Goal: Task Accomplishment & Management: Use online tool/utility

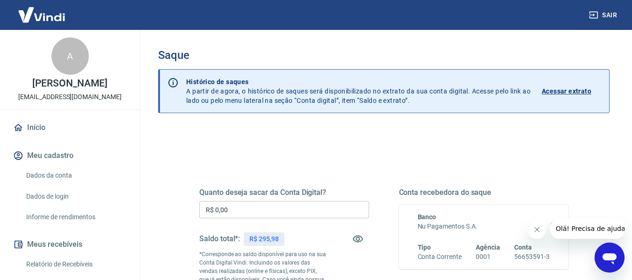
click at [292, 218] on input "R$ 0,00" at bounding box center [284, 209] width 170 height 17
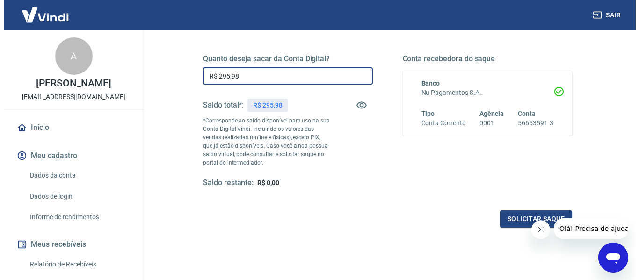
scroll to position [187, 0]
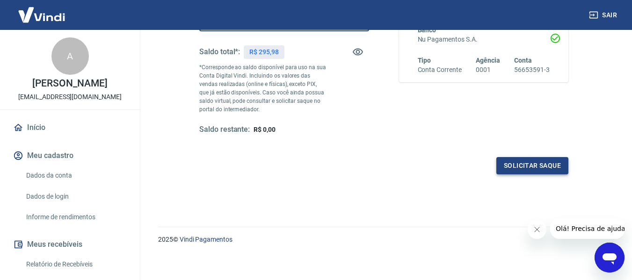
type input "R$ 295,98"
click at [524, 169] on button "Solicitar saque" at bounding box center [532, 165] width 72 height 17
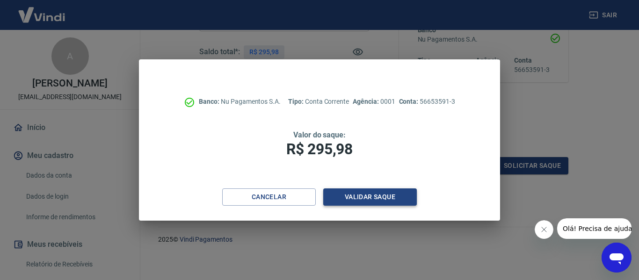
click at [359, 200] on button "Validar saque" at bounding box center [370, 196] width 94 height 17
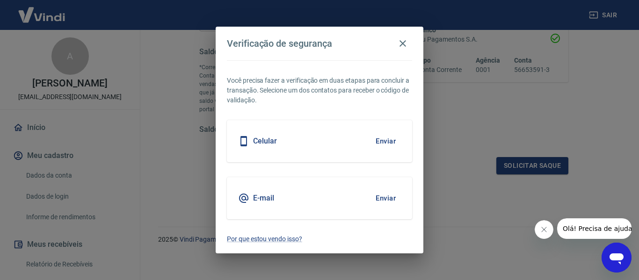
click at [387, 197] on button "Enviar" at bounding box center [385, 198] width 30 height 20
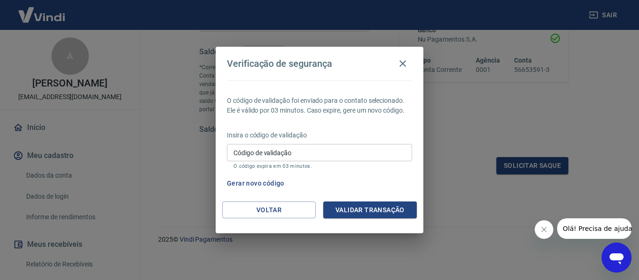
click at [333, 148] on input "Código de validação" at bounding box center [319, 152] width 185 height 17
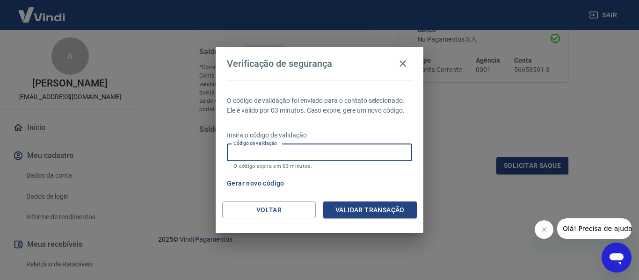
paste input "227640"
type input "227640"
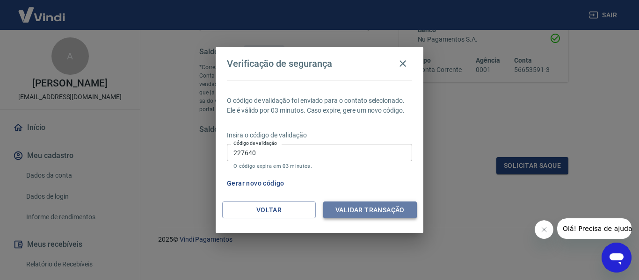
click at [358, 210] on button "Validar transação" at bounding box center [370, 210] width 94 height 17
